Goal: Task Accomplishment & Management: Complete application form

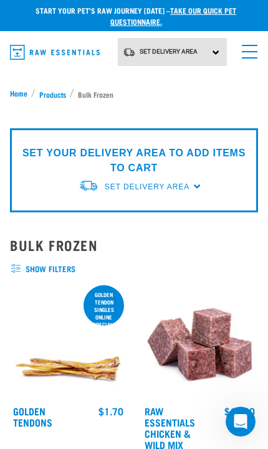
click at [225, 12] on link "take our quick pet questionnaire." at bounding box center [173, 16] width 126 height 16
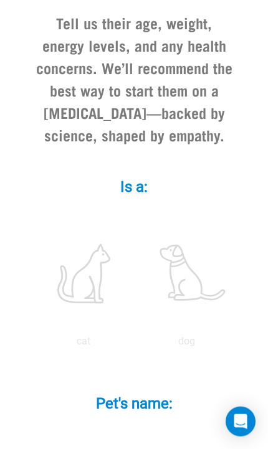
scroll to position [282, 0]
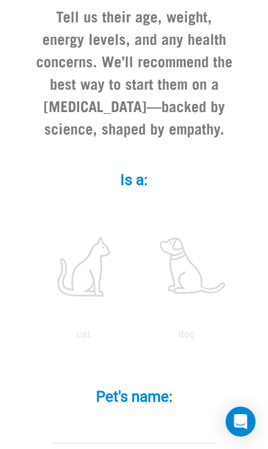
click at [133, 287] on label at bounding box center [84, 267] width 98 height 106
click at [32, 338] on input "radio" at bounding box center [32, 338] width 0 height 0
radio input "true"
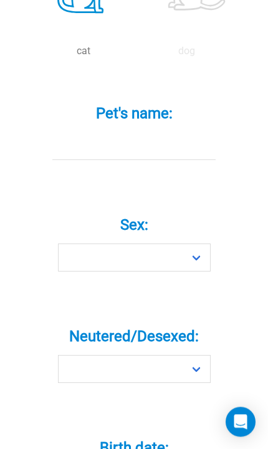
scroll to position [572, 0]
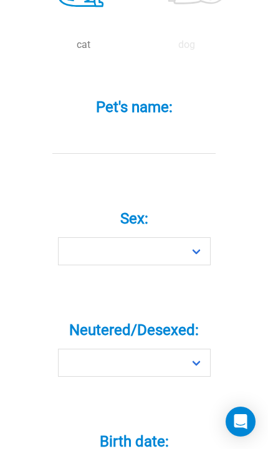
click at [136, 154] on input "Pet's name: *" at bounding box center [134, 140] width 164 height 28
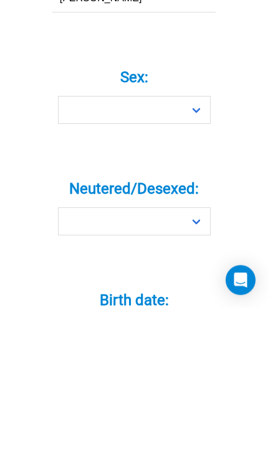
type input "Benny"
click at [141, 254] on select "Boy Girl" at bounding box center [134, 251] width 153 height 28
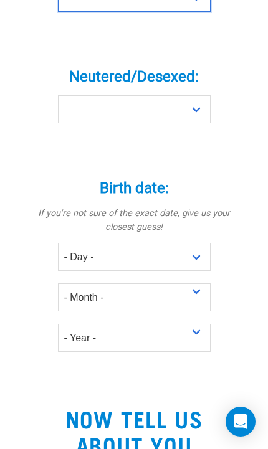
select select "boy"
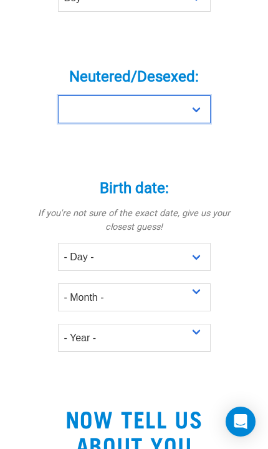
click at [194, 123] on select "Yes No" at bounding box center [134, 109] width 153 height 28
select select "yes"
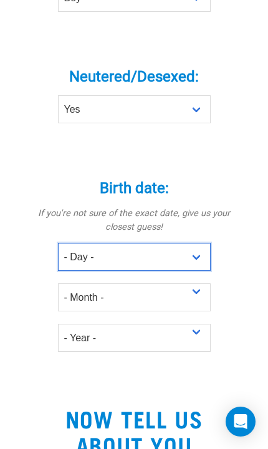
click at [201, 271] on select "- Day - 1 2 3 4 5 6 7 8 9 10 11 12 13 14 15 16 17 18 19 20 21 22 23 24 25 26 27" at bounding box center [134, 257] width 153 height 28
select select "9"
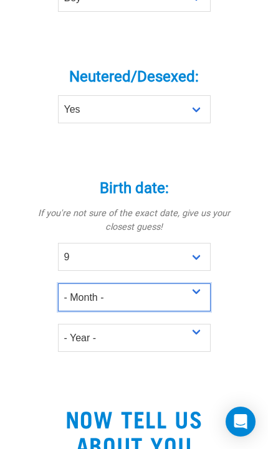
click at [170, 312] on select "- Month - January February March April May June July August September October N…" at bounding box center [134, 297] width 153 height 28
select select "November"
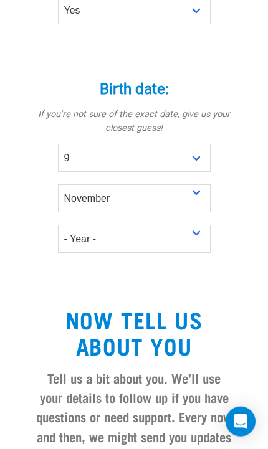
scroll to position [941, 0]
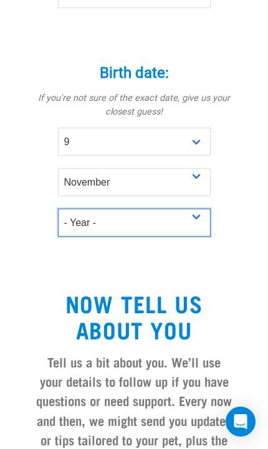
click at [108, 237] on select "- Year - 2025 2024 2023 2022 2021 2020 2019 2018 2017 2016 2015 2014 2013 2012" at bounding box center [134, 223] width 153 height 28
select select "2020"
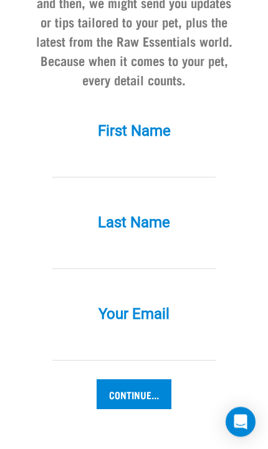
scroll to position [1371, 0]
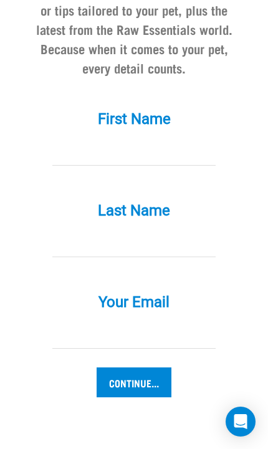
click at [125, 166] on input "First Name *" at bounding box center [134, 152] width 164 height 28
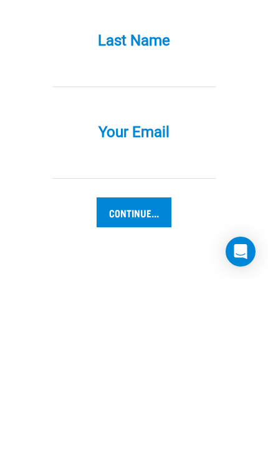
type input "Heather"
type input "Spearing"
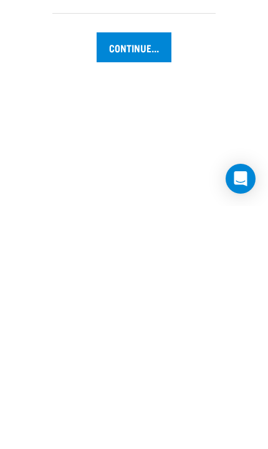
scroll to position [1464, 0]
type input "heather.spearing53@gmail.com"
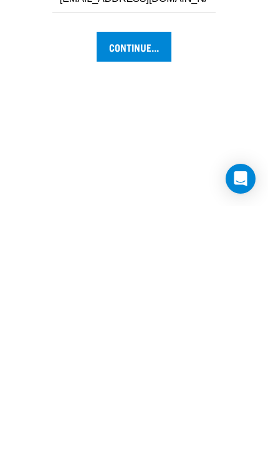
scroll to position [1707, 0]
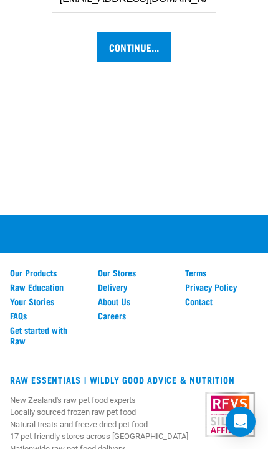
click at [150, 62] on input "Continue..." at bounding box center [134, 47] width 75 height 30
click at [139, 62] on input "Continue..." at bounding box center [134, 47] width 75 height 30
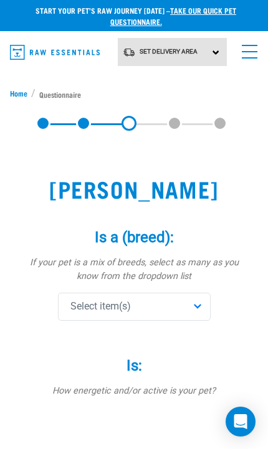
click at [198, 311] on div "Select item(s)" at bounding box center [134, 307] width 153 height 28
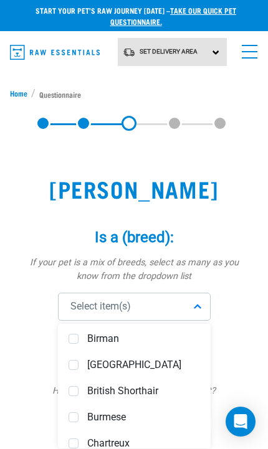
scroll to position [214, 0]
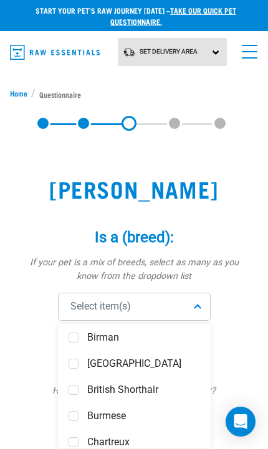
click at [146, 397] on div "British Shorthair" at bounding box center [134, 390] width 146 height 26
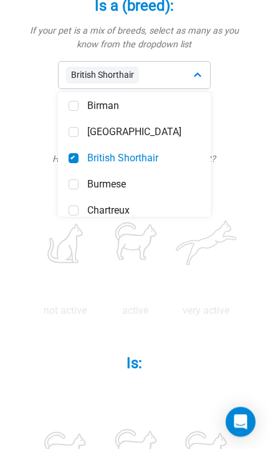
scroll to position [229, 0]
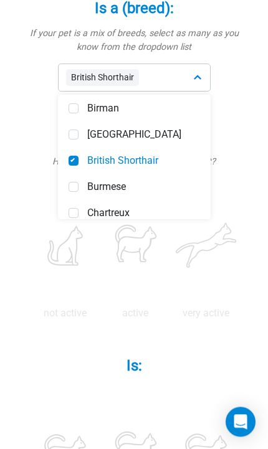
click at [140, 165] on span "British Shorthair" at bounding box center [143, 161] width 113 height 12
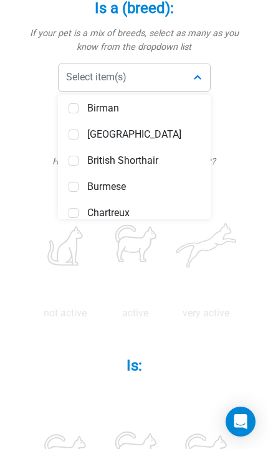
click at [146, 166] on div "British Shorthair" at bounding box center [134, 161] width 146 height 26
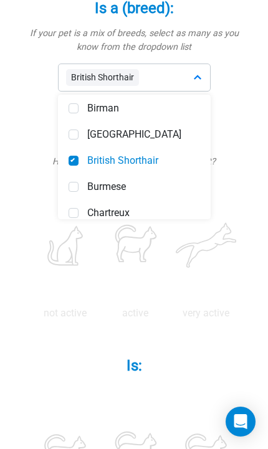
click at [131, 79] on span "British Shorthair" at bounding box center [102, 77] width 73 height 17
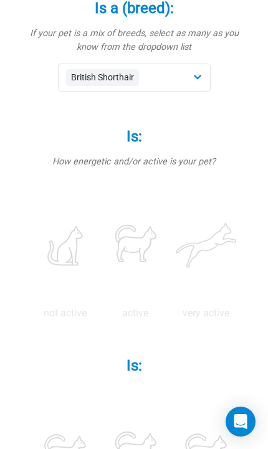
click at [97, 256] on label at bounding box center [64, 246] width 65 height 106
click at [30, 317] on input "radio" at bounding box center [30, 317] width 0 height 0
radio input "true"
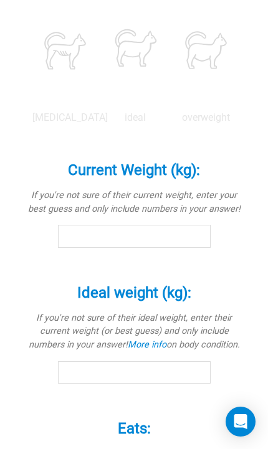
click at [173, 103] on label at bounding box center [205, 50] width 65 height 106
click at [171, 121] on input "radio" at bounding box center [171, 121] width 0 height 0
radio input "true"
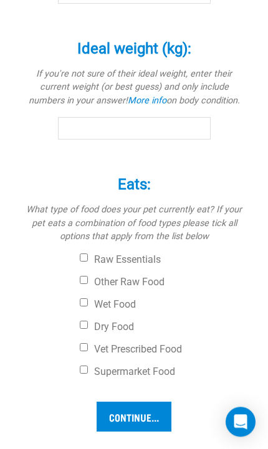
scroll to position [876, 0]
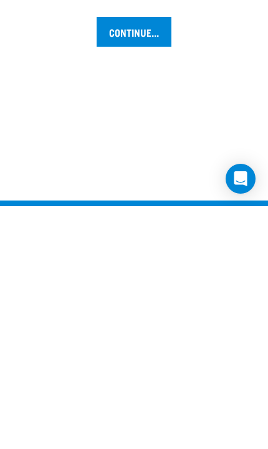
scroll to position [1024, 0]
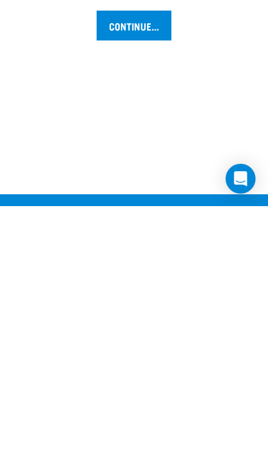
type input "6.3"
click at [87, 136] on input "Other Raw Food" at bounding box center [84, 132] width 8 height 8
checkbox input "true"
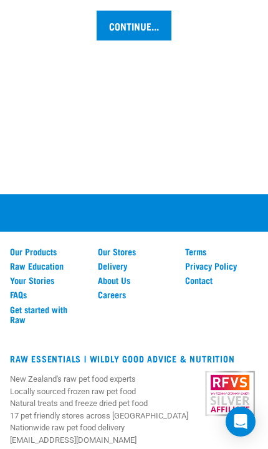
checkbox input "true"
click at [144, 40] on input "Continue..." at bounding box center [134, 26] width 75 height 30
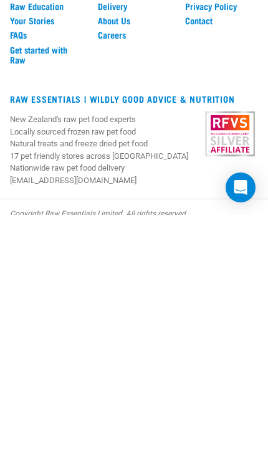
scroll to position [1297, 0]
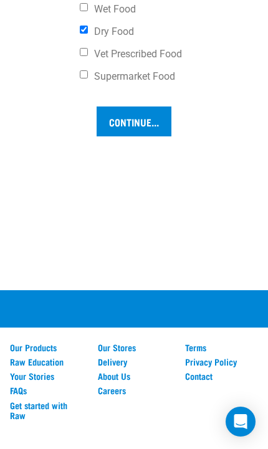
scroll to position [1169, 0]
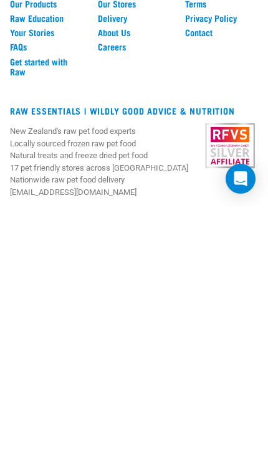
type input "5"
click at [129, 36] on input "Continue..." at bounding box center [134, 21] width 75 height 30
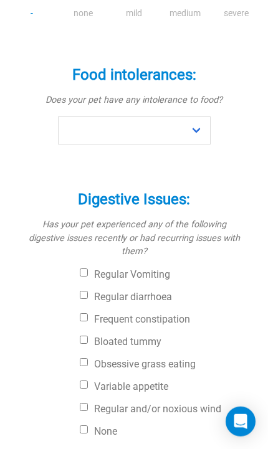
scroll to position [353, 0]
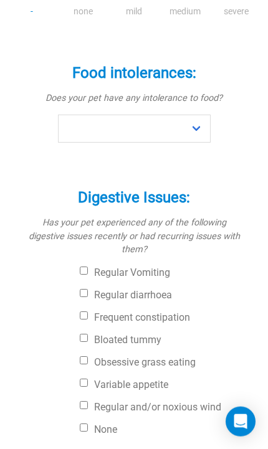
click at [88, 424] on input "None" at bounding box center [84, 428] width 8 height 8
checkbox input "true"
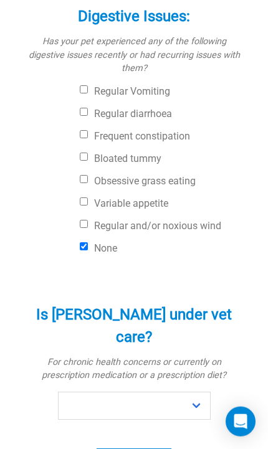
scroll to position [535, 0]
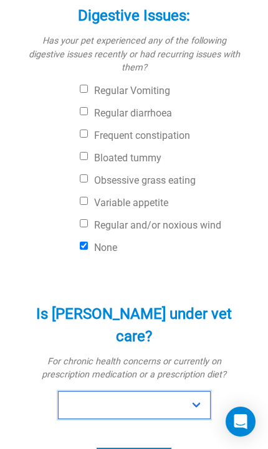
click at [125, 391] on select "No Yes" at bounding box center [134, 405] width 153 height 28
select select "no"
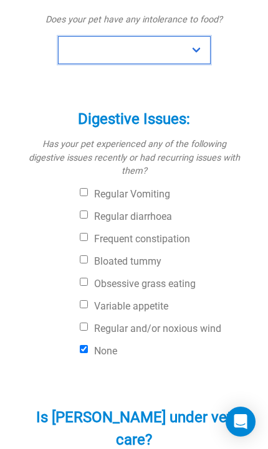
scroll to position [428, 0]
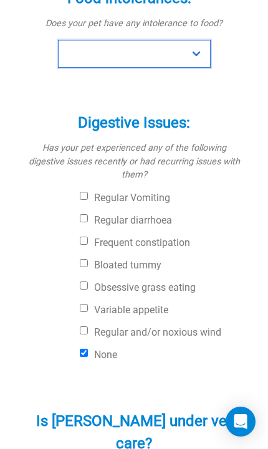
select select "no"
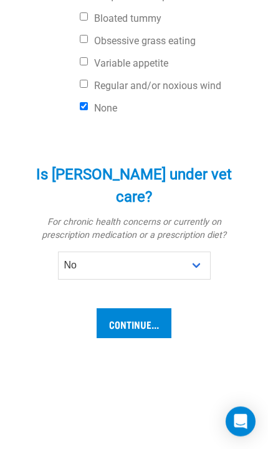
scroll to position [675, 0]
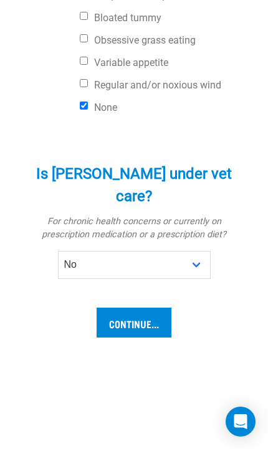
click at [164, 308] on input "Continue..." at bounding box center [134, 323] width 75 height 30
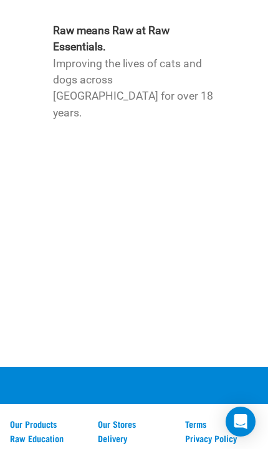
scroll to position [3556, 0]
